Goal: Navigation & Orientation: Find specific page/section

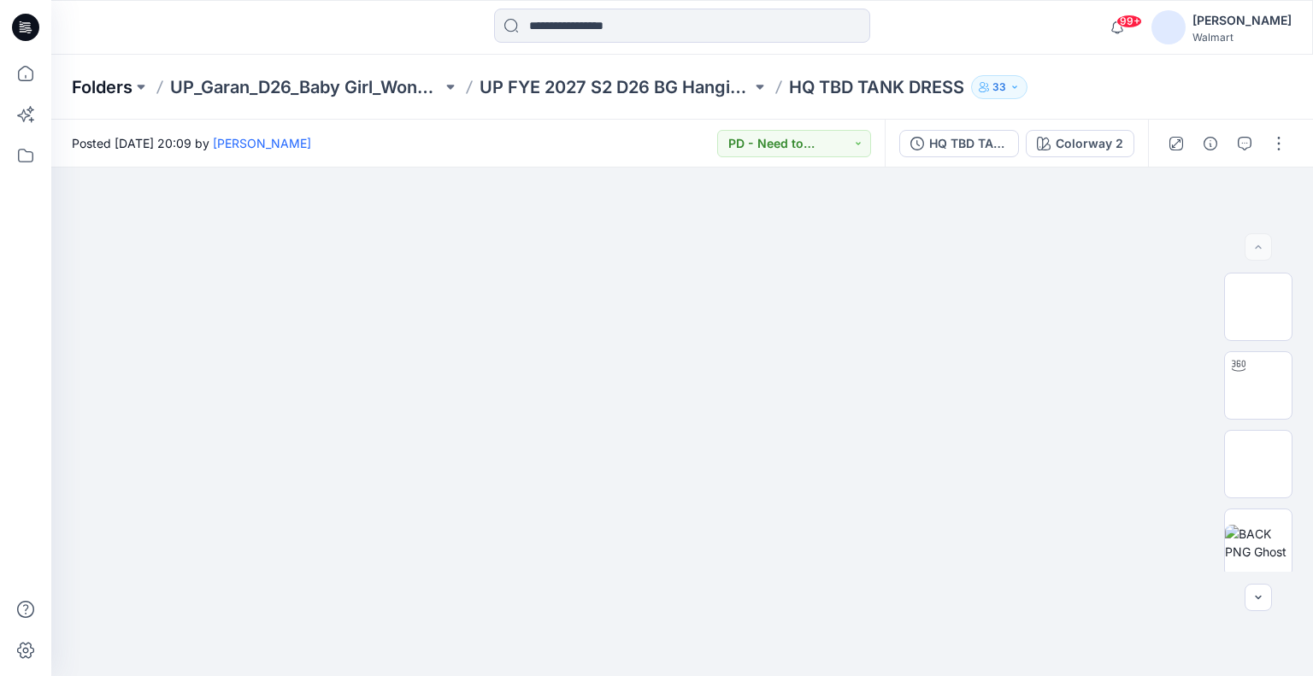
click at [103, 83] on p "Folders" at bounding box center [102, 87] width 61 height 24
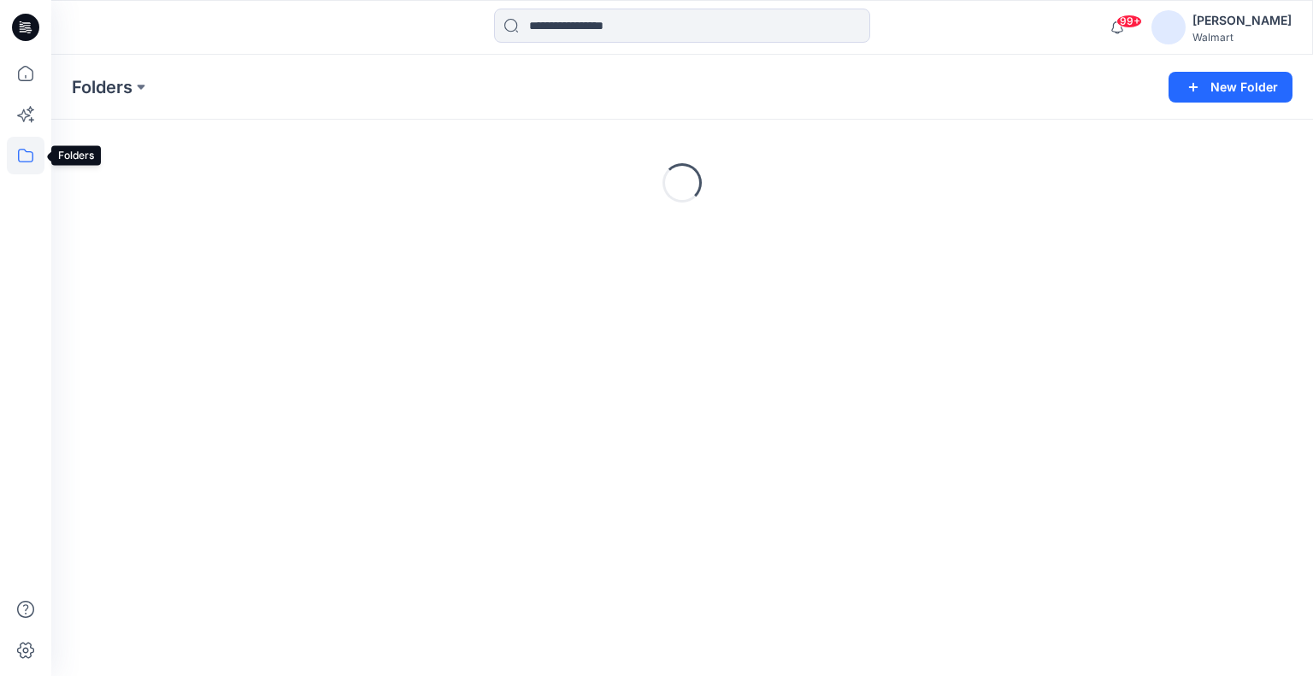
click at [19, 171] on icon at bounding box center [26, 156] width 38 height 38
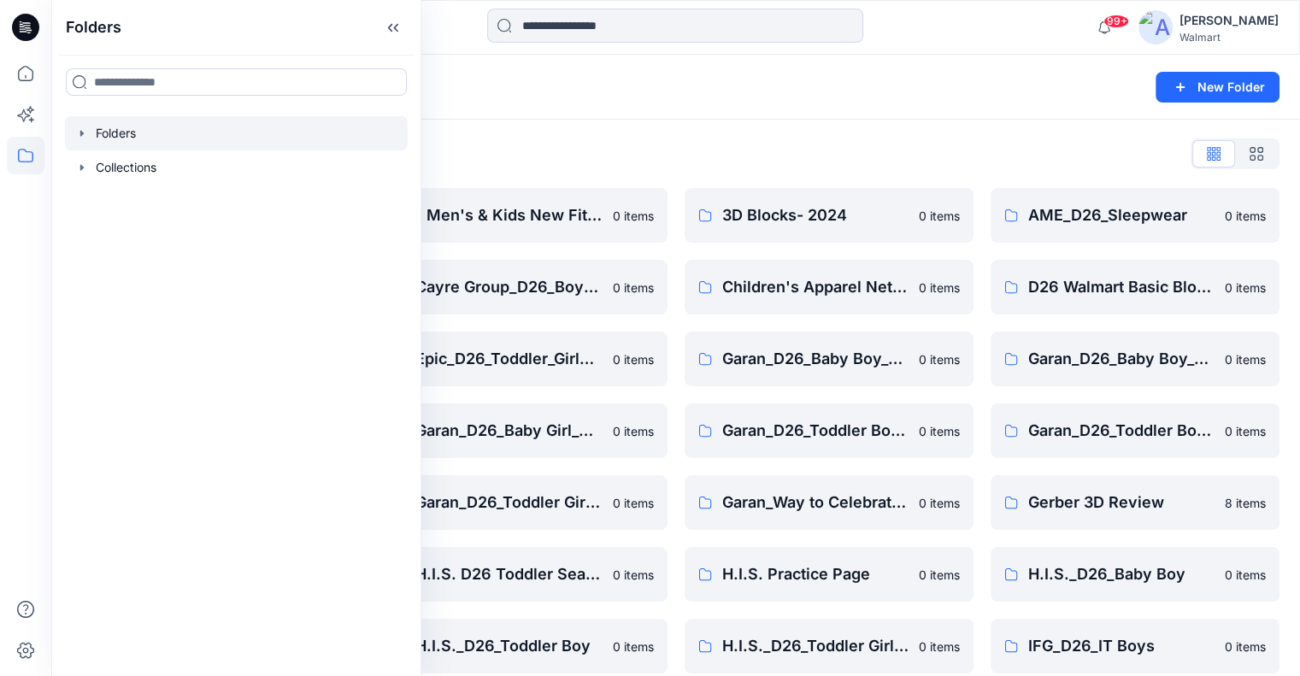
click at [77, 132] on icon "button" at bounding box center [82, 134] width 14 height 14
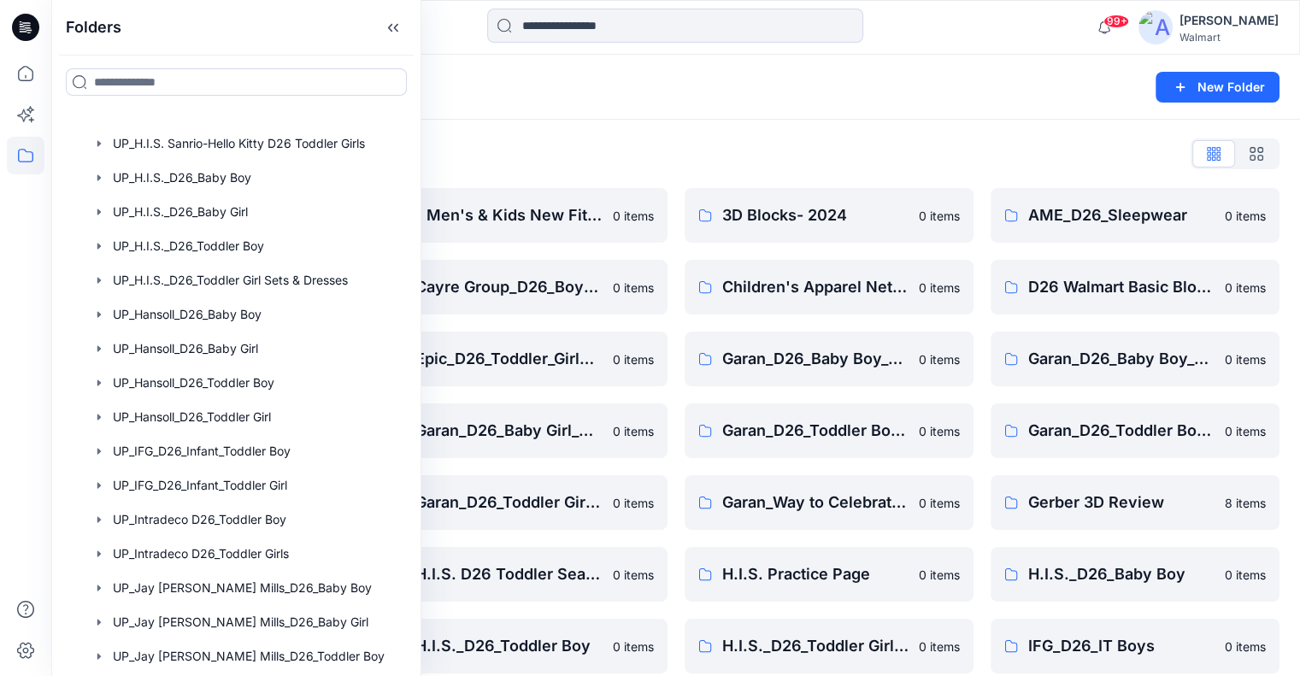
scroll to position [2178, 0]
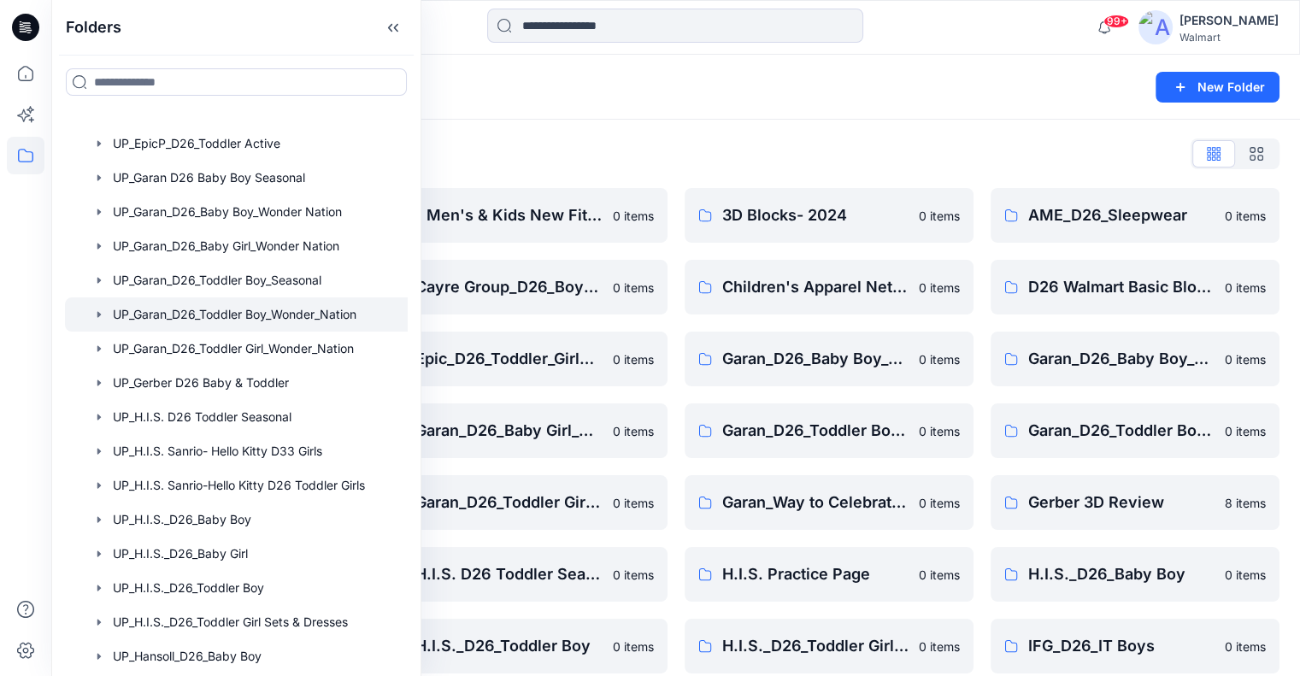
click at [233, 308] on div at bounding box center [255, 314] width 380 height 34
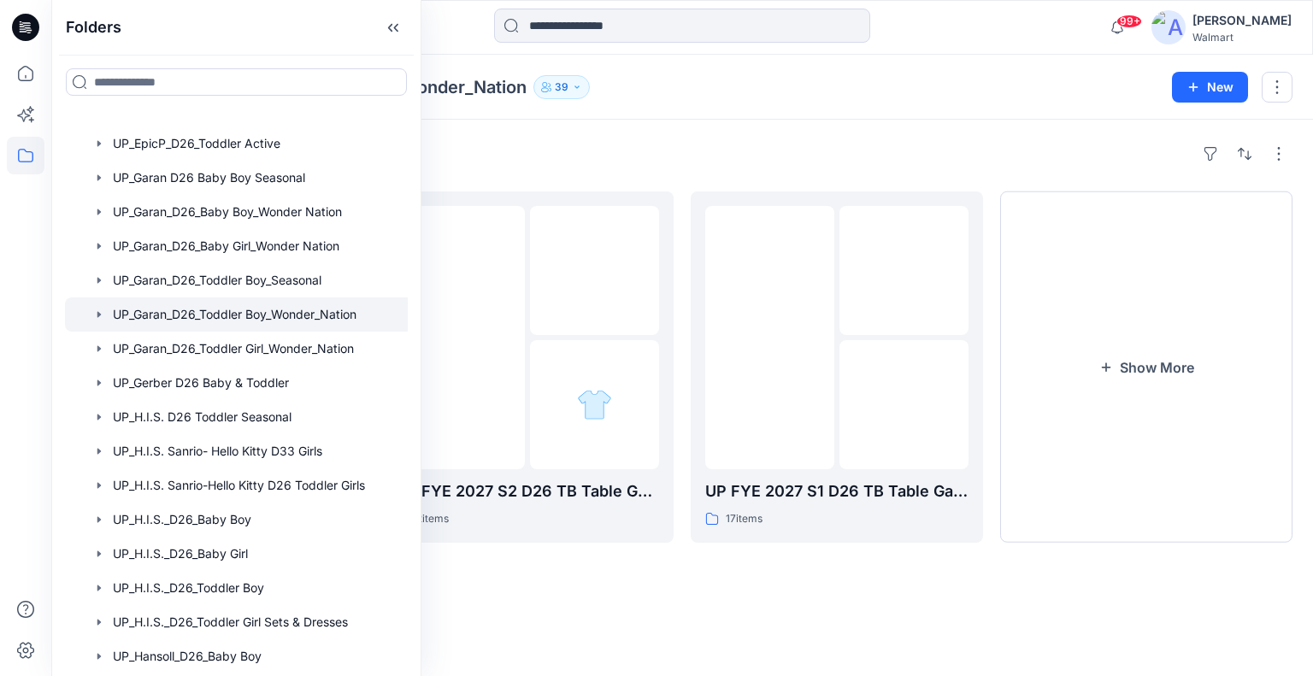
click at [759, 627] on div "Folders UP FYE 2027 S2 D26 TB Hanging Garan 4 items UP FYE 2027 S2 D26 TB Table…" at bounding box center [682, 398] width 1262 height 556
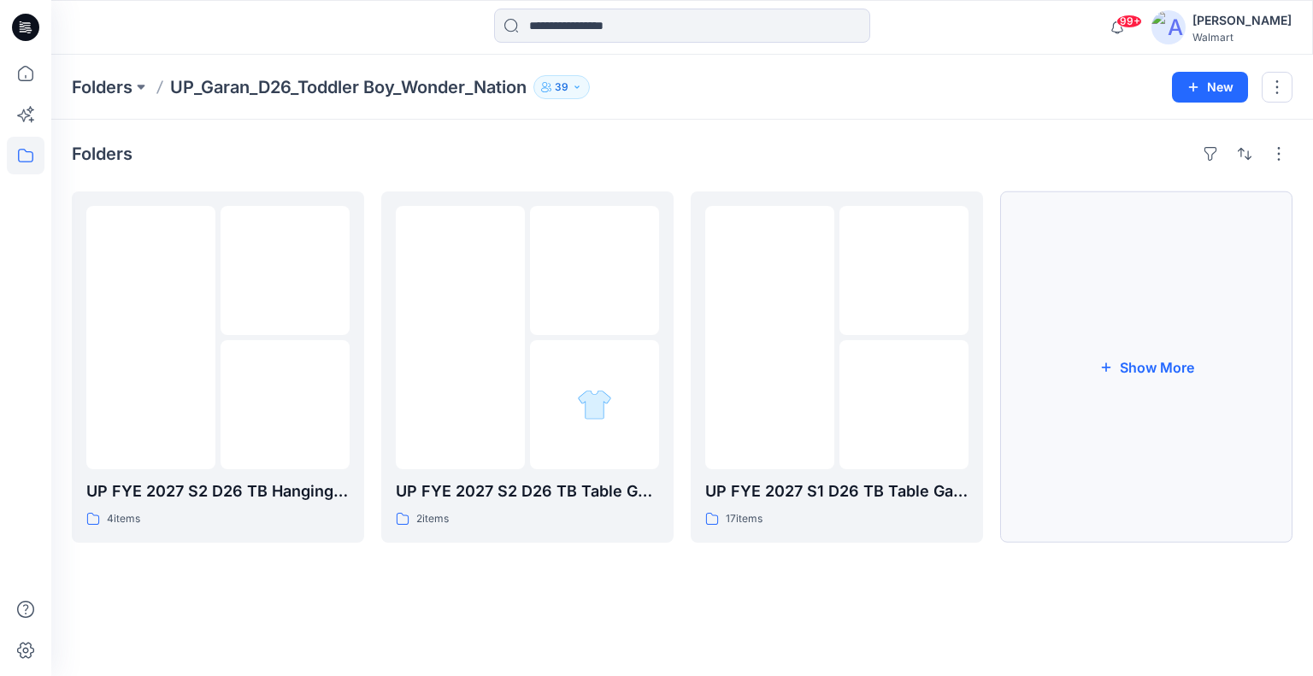
click at [1124, 371] on button "Show More" at bounding box center [1146, 366] width 292 height 351
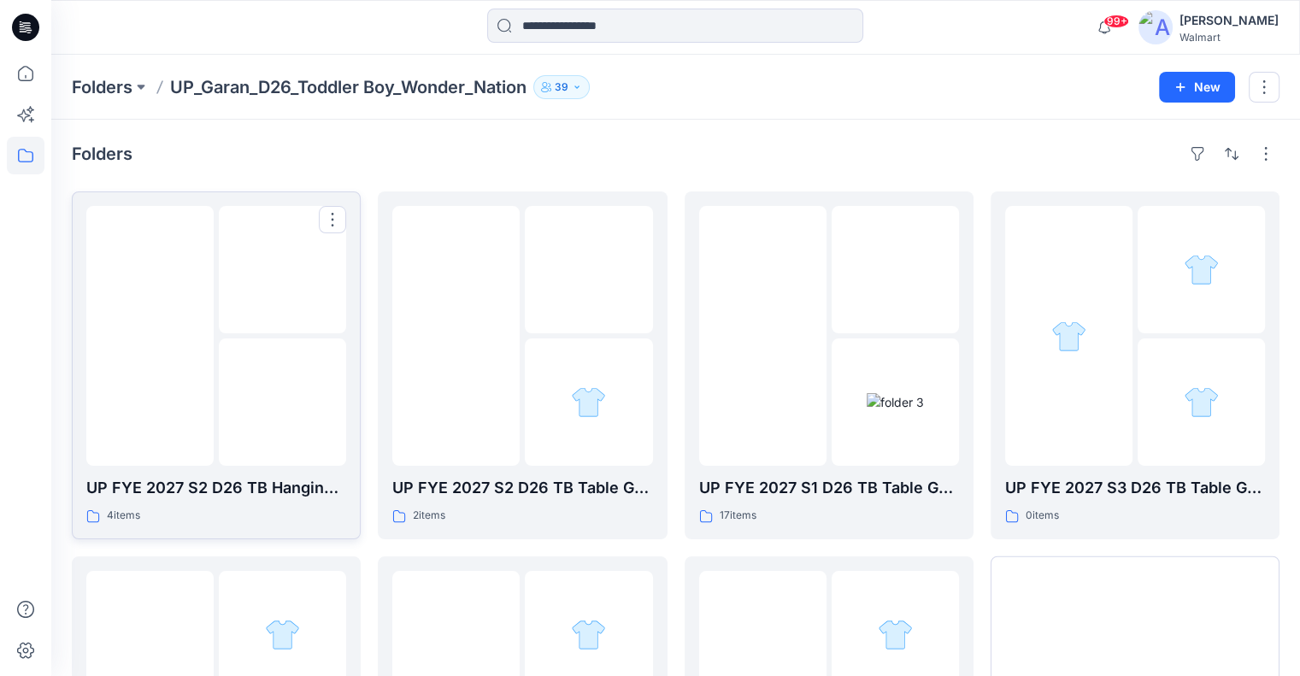
click at [283, 403] on img at bounding box center [283, 403] width 0 height 0
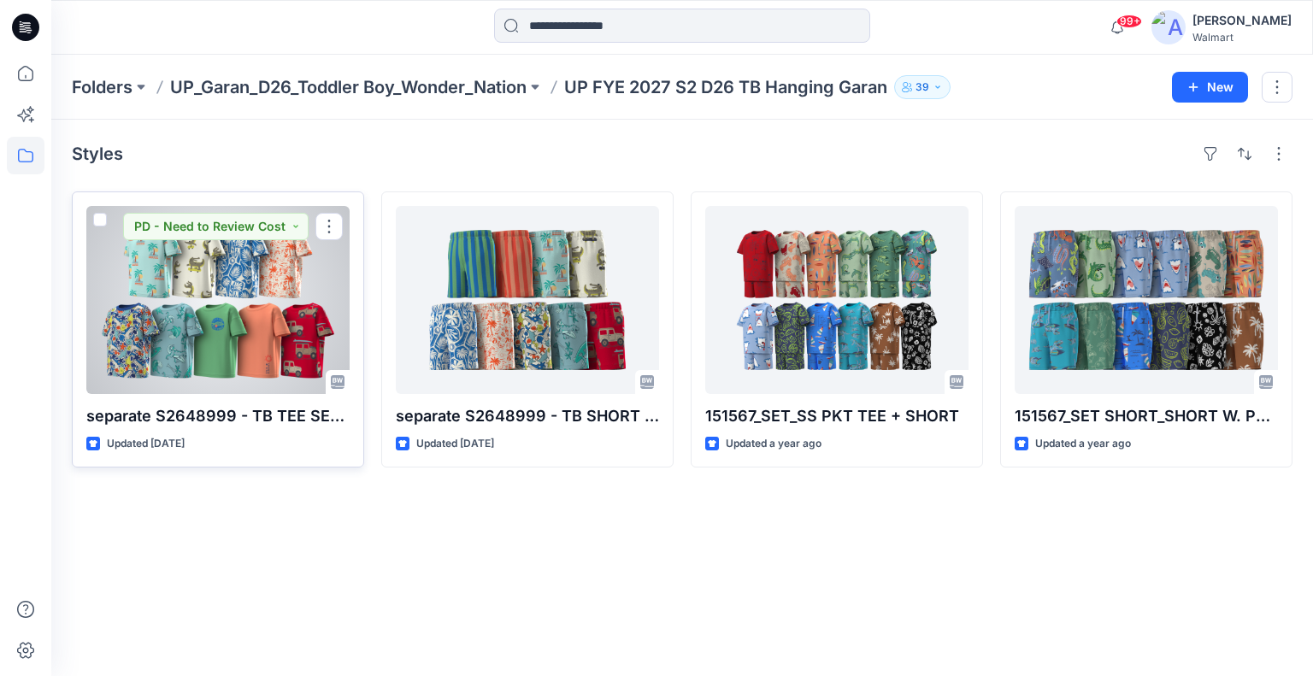
click at [260, 303] on div at bounding box center [217, 300] width 263 height 188
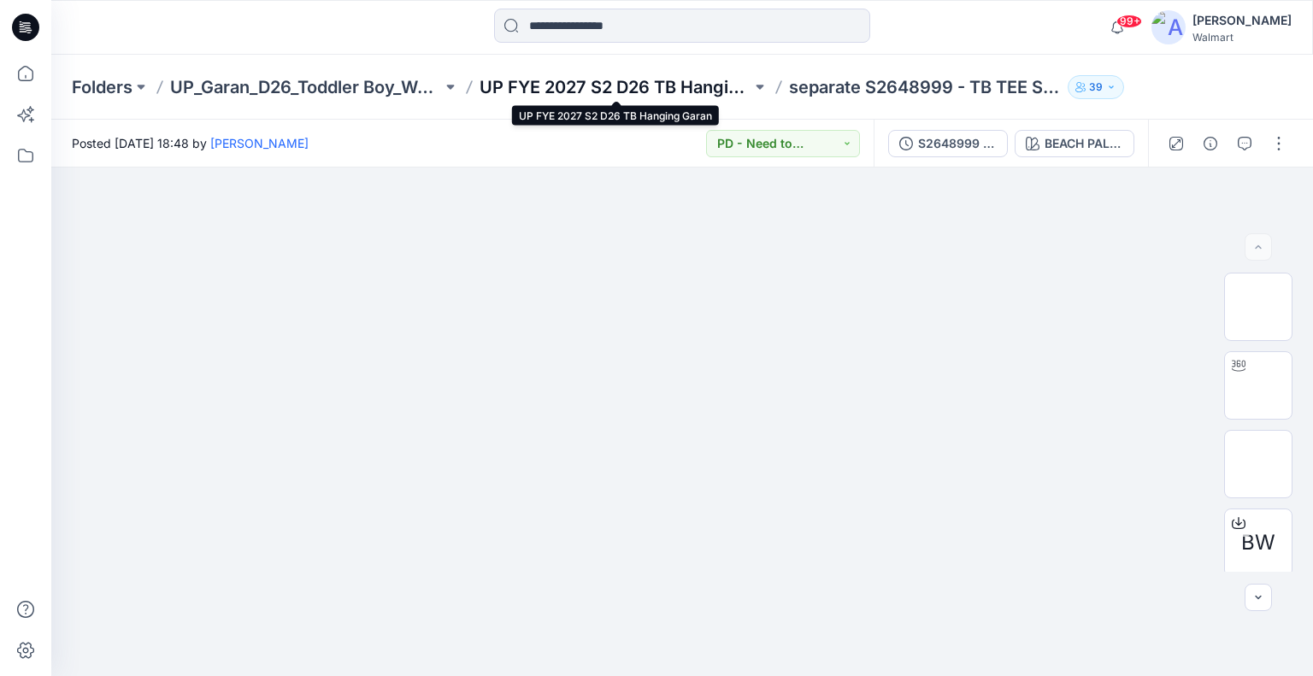
click at [651, 85] on p "UP FYE 2027 S2 D26 TB Hanging Garan" at bounding box center [616, 87] width 272 height 24
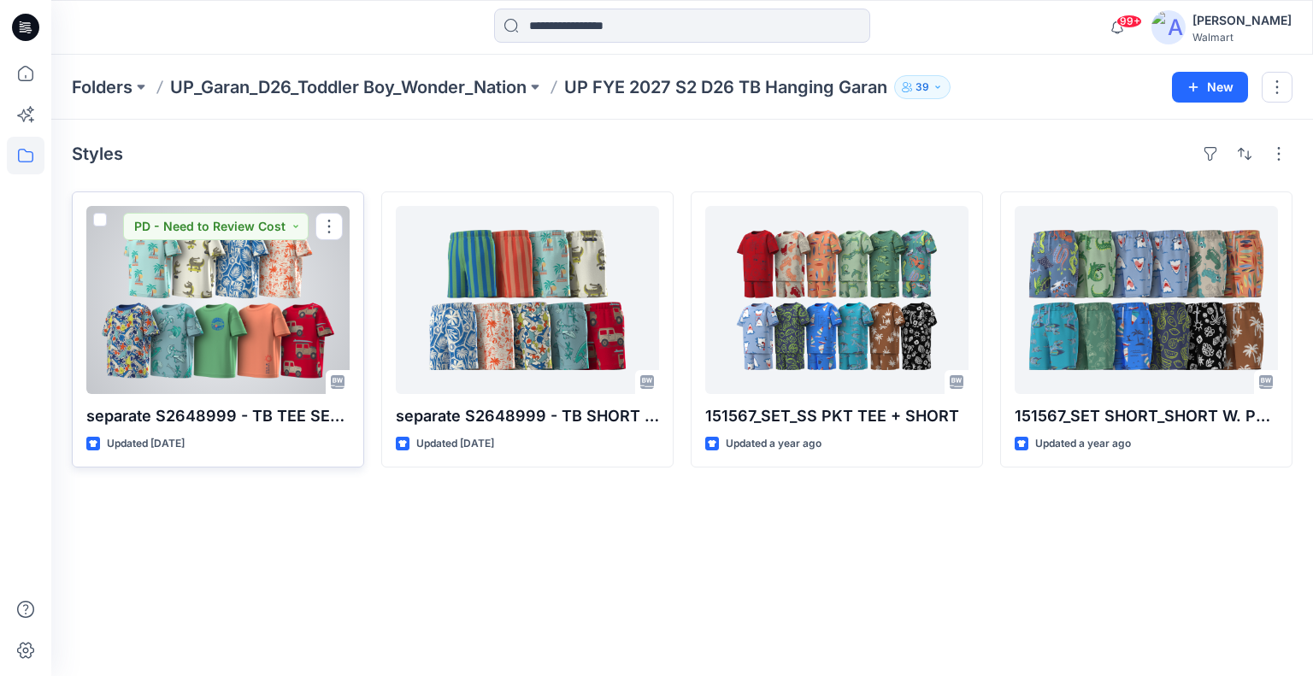
click at [195, 343] on div at bounding box center [217, 300] width 263 height 188
